Goal: Task Accomplishment & Management: Use online tool/utility

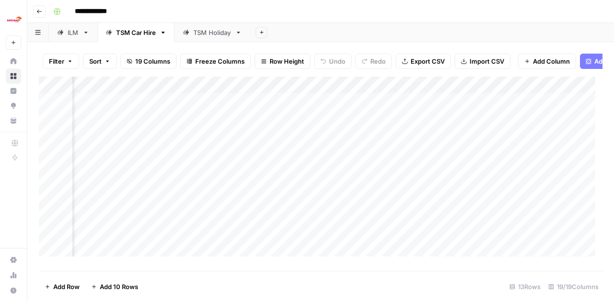
scroll to position [6, 874]
click at [318, 164] on div "Add Column" at bounding box center [320, 170] width 563 height 187
click at [324, 182] on div "Add Column" at bounding box center [320, 170] width 563 height 187
click at [325, 194] on div "Add Column" at bounding box center [320, 170] width 563 height 187
click at [324, 220] on div "Add Column" at bounding box center [320, 170] width 563 height 187
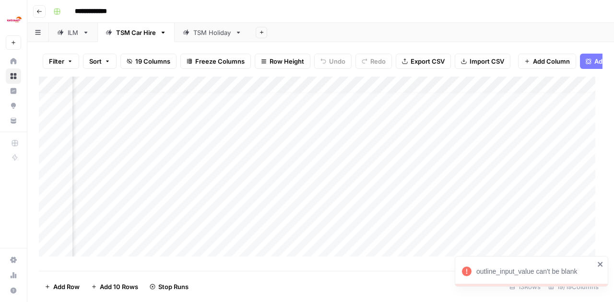
scroll to position [63, 874]
click at [326, 188] on div "Add Column" at bounding box center [320, 170] width 563 height 187
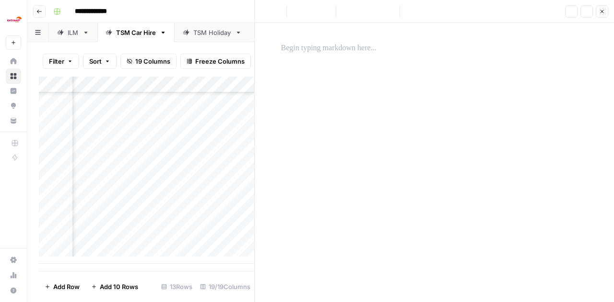
click at [603, 10] on icon "button" at bounding box center [602, 12] width 6 height 6
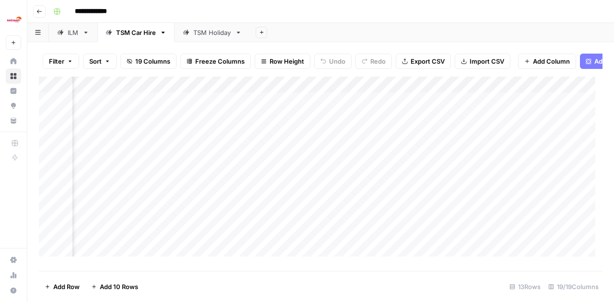
scroll to position [0, 336]
click at [468, 159] on div "Add Column" at bounding box center [320, 170] width 563 height 187
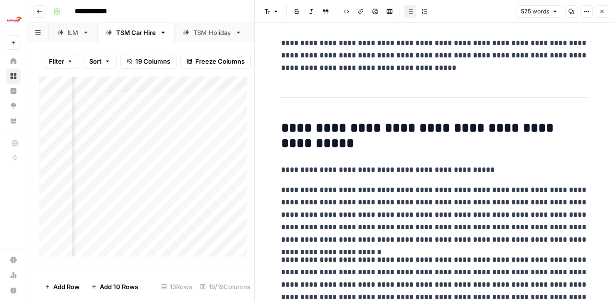
scroll to position [797, 0]
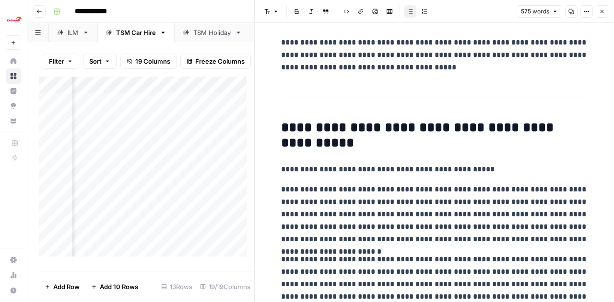
click at [602, 9] on icon "button" at bounding box center [602, 12] width 6 height 6
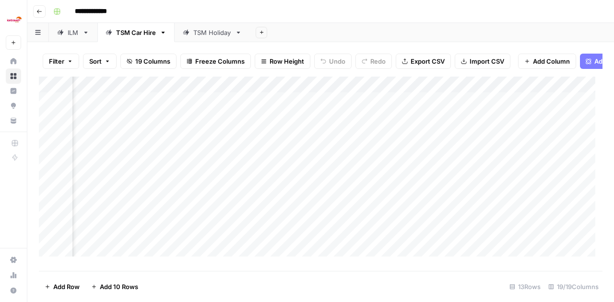
scroll to position [0, 963]
click at [359, 155] on div "Add Column" at bounding box center [320, 170] width 563 height 187
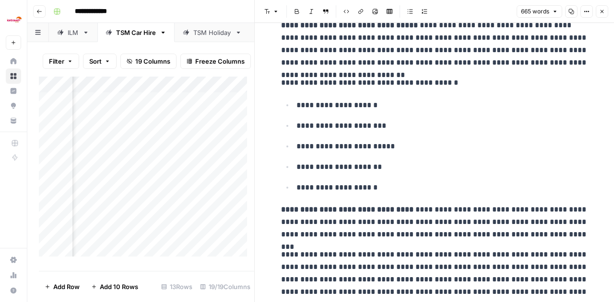
scroll to position [120, 0]
click at [597, 11] on button "Close" at bounding box center [601, 11] width 12 height 12
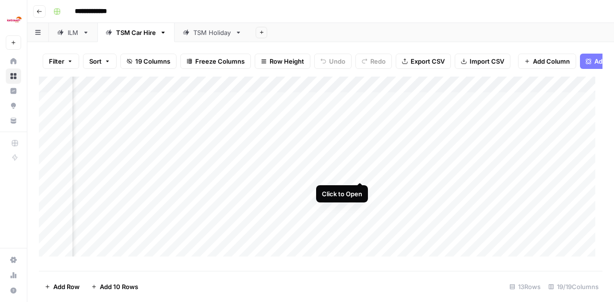
click at [358, 171] on div "Add Column" at bounding box center [320, 170] width 563 height 187
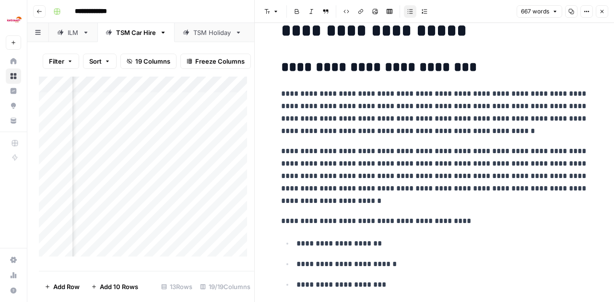
scroll to position [22, 0]
click at [603, 10] on icon "button" at bounding box center [602, 12] width 6 height 6
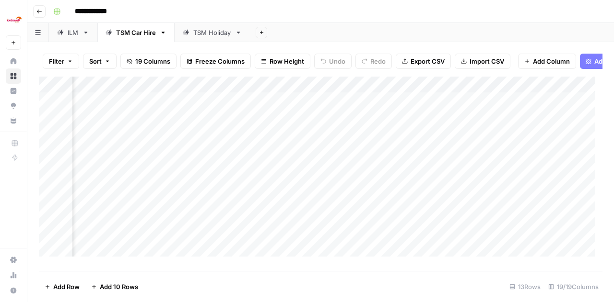
click at [359, 191] on div "Add Column" at bounding box center [320, 170] width 563 height 187
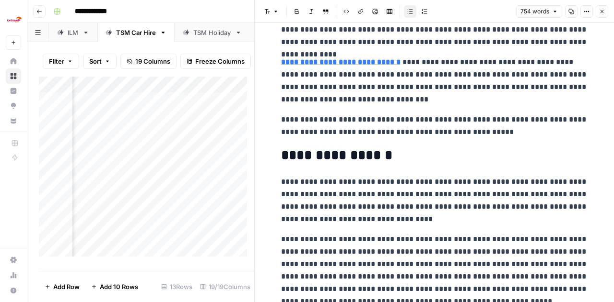
scroll to position [557, 0]
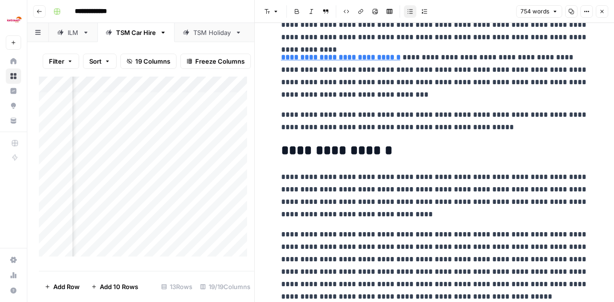
click at [600, 11] on icon "button" at bounding box center [602, 12] width 6 height 6
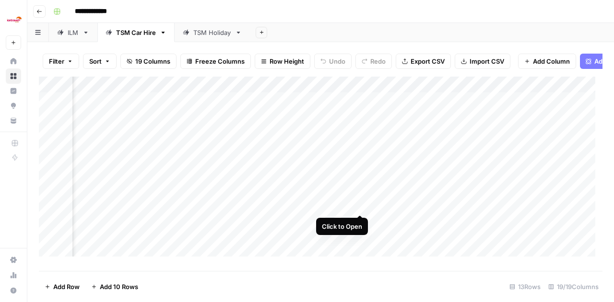
click at [358, 206] on div "Add Column" at bounding box center [320, 170] width 563 height 187
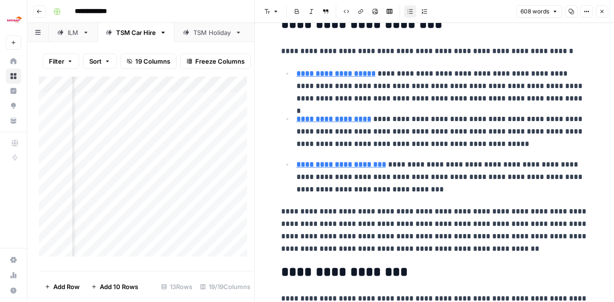
scroll to position [517, 0]
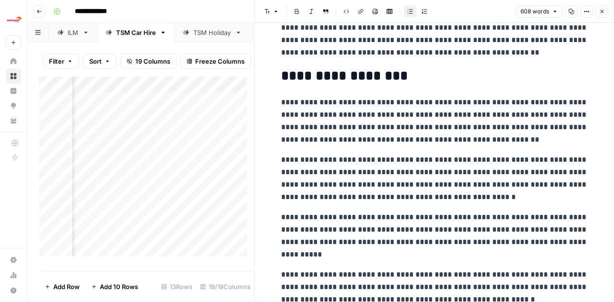
click at [602, 14] on button "Close" at bounding box center [601, 11] width 12 height 12
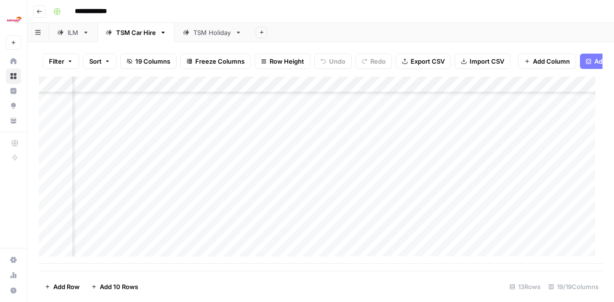
scroll to position [63, 779]
click at [416, 207] on div "Add Column" at bounding box center [320, 170] width 563 height 187
click at [420, 225] on div "Add Column" at bounding box center [320, 170] width 563 height 187
click at [422, 237] on div "Add Column" at bounding box center [320, 170] width 563 height 187
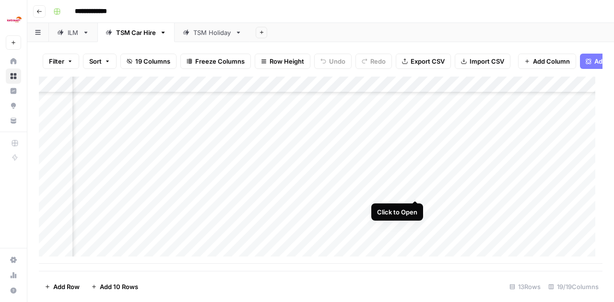
click at [412, 191] on div "Add Column" at bounding box center [320, 170] width 563 height 187
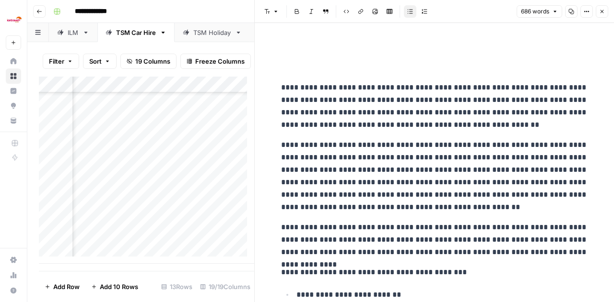
scroll to position [63, 1177]
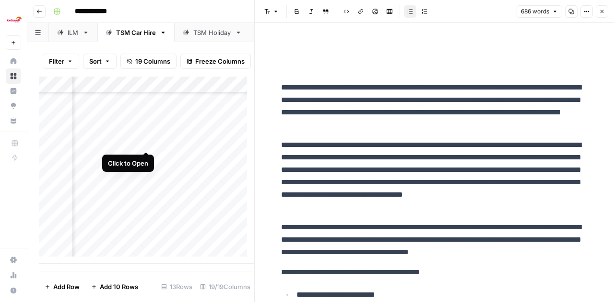
click at [143, 139] on div "Add Column" at bounding box center [146, 170] width 215 height 187
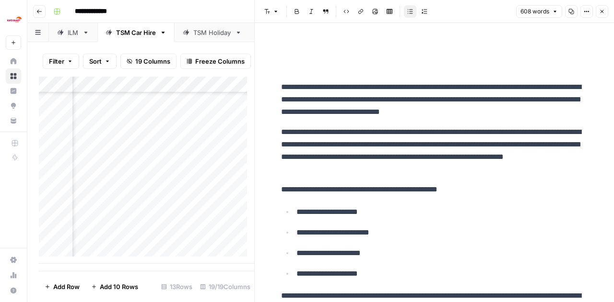
scroll to position [63, 1171]
click at [151, 174] on div "Add Column" at bounding box center [146, 170] width 215 height 187
